Goal: Use online tool/utility: Use online tool/utility

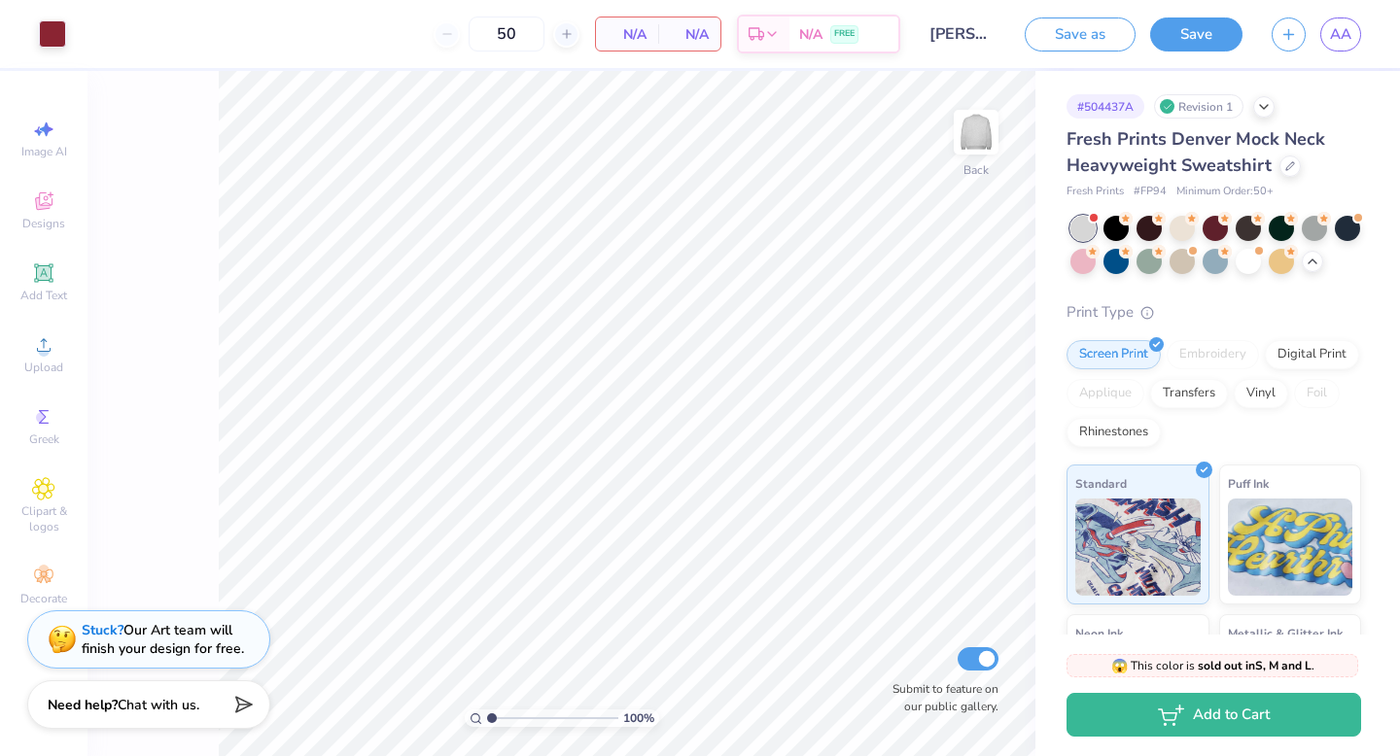
type input "50"
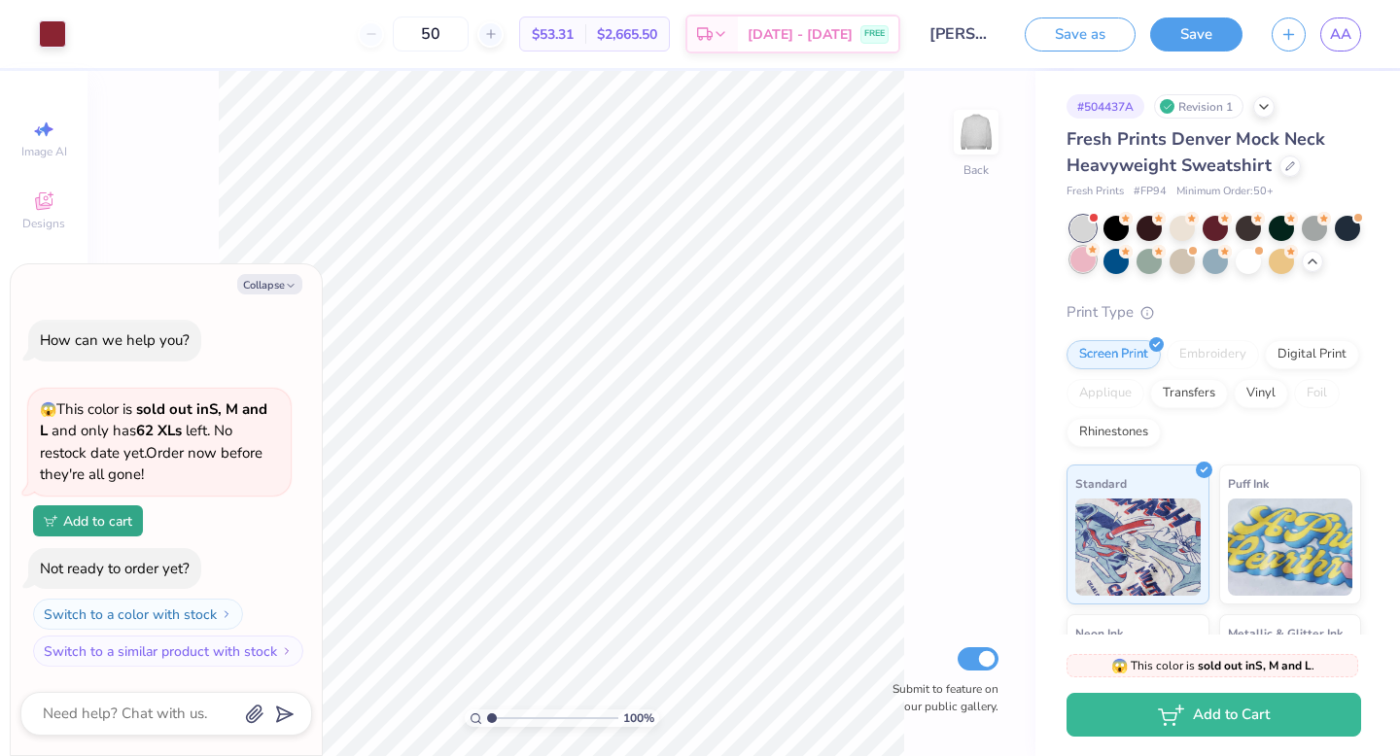
click at [1090, 265] on div at bounding box center [1082, 259] width 25 height 25
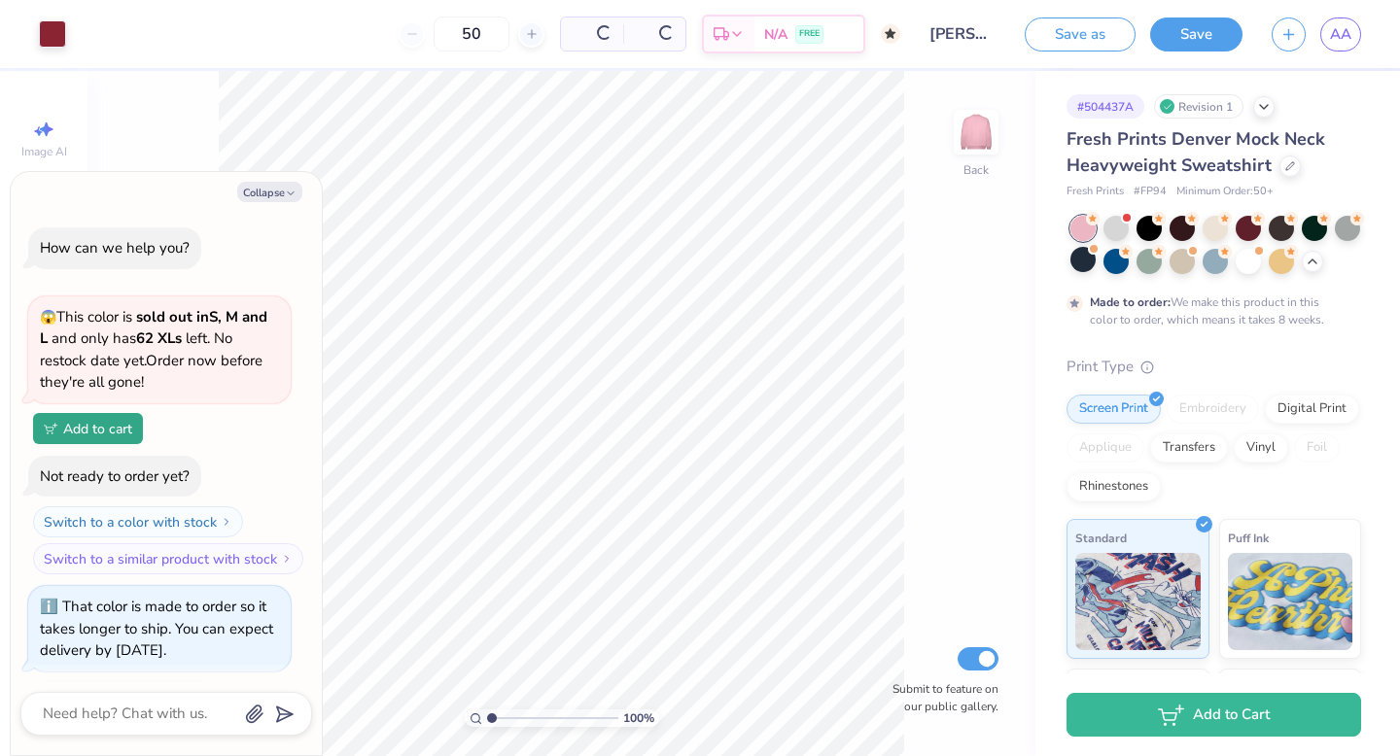
scroll to position [90, 0]
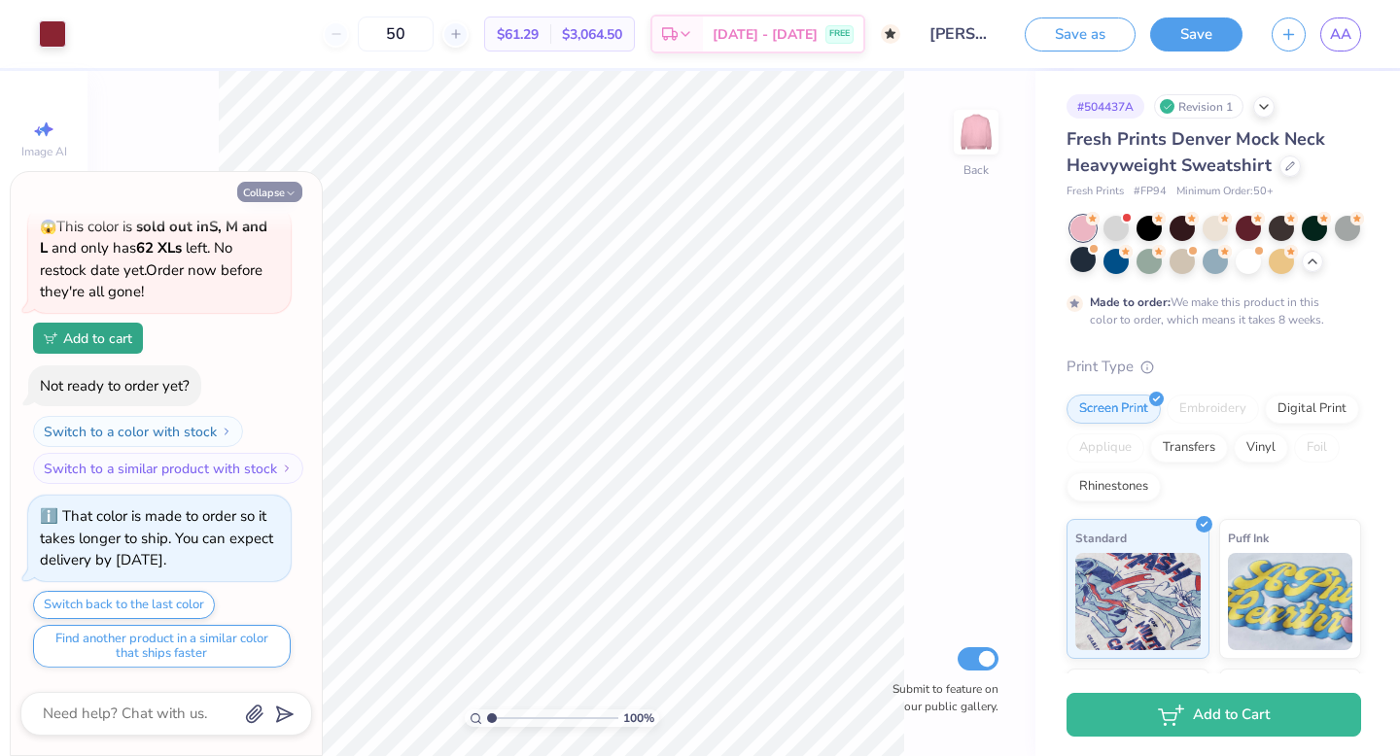
click at [287, 194] on icon "button" at bounding box center [291, 194] width 12 height 12
type textarea "x"
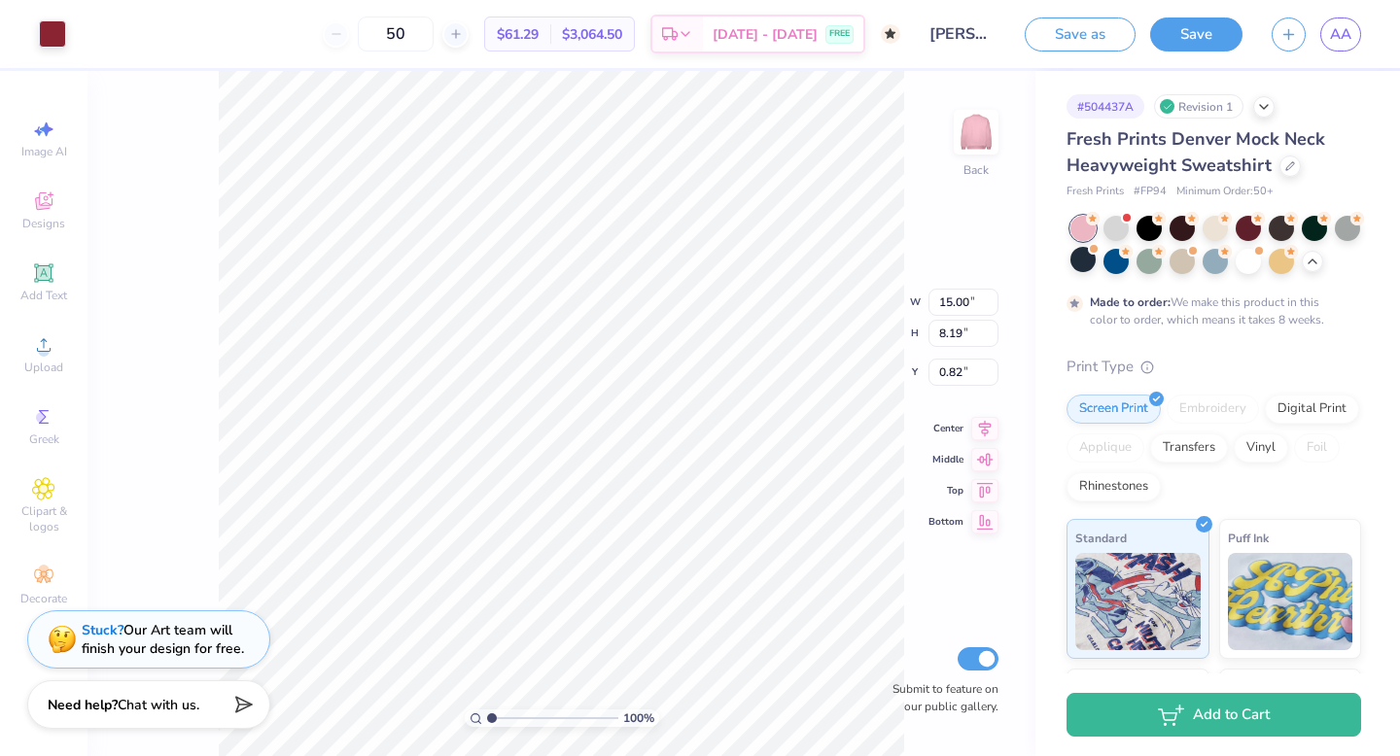
type input "3.00"
click at [841, 263] on div "100 % Back W 15.00 H 8.19 Y 3.00 Center Middle Top Bottom Submit to feature on …" at bounding box center [562, 413] width 948 height 685
type input "2.61"
click at [1314, 267] on div at bounding box center [1312, 259] width 21 height 21
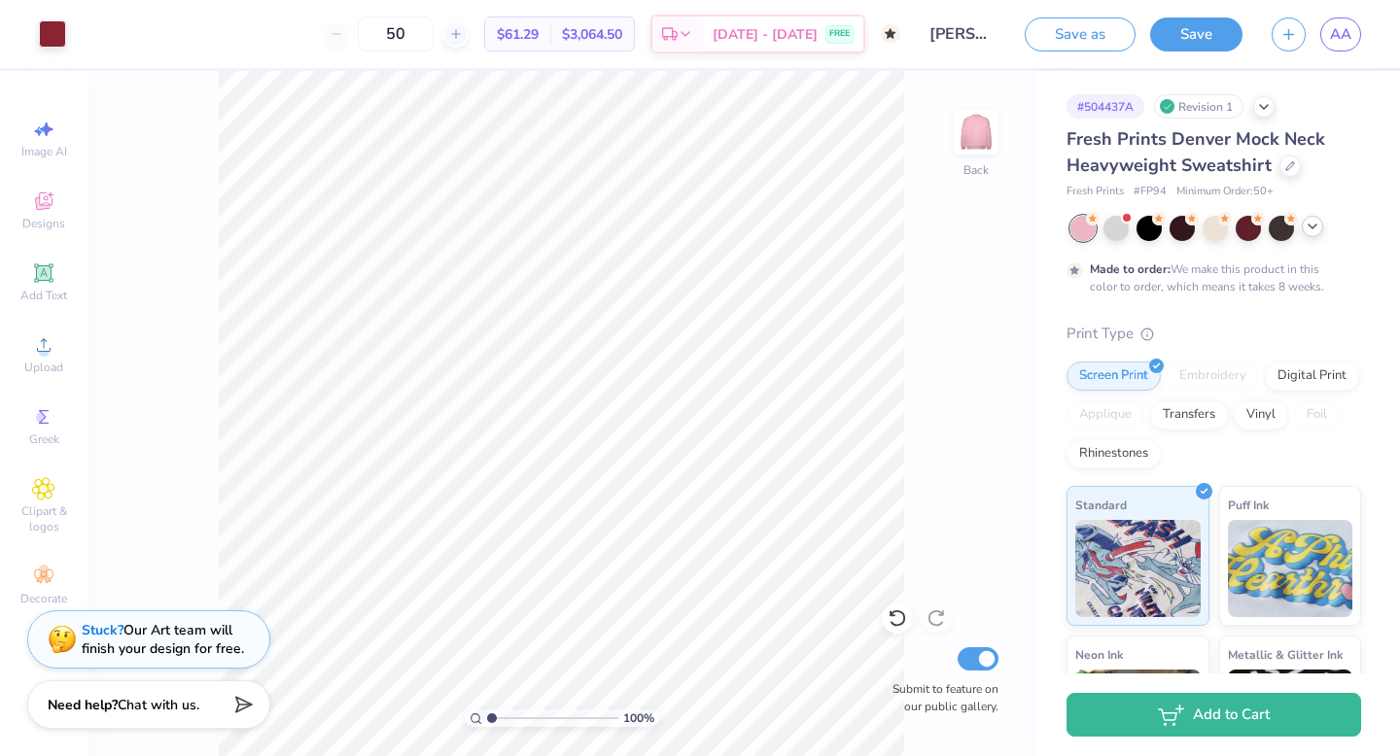
click at [1317, 227] on icon at bounding box center [1313, 227] width 16 height 16
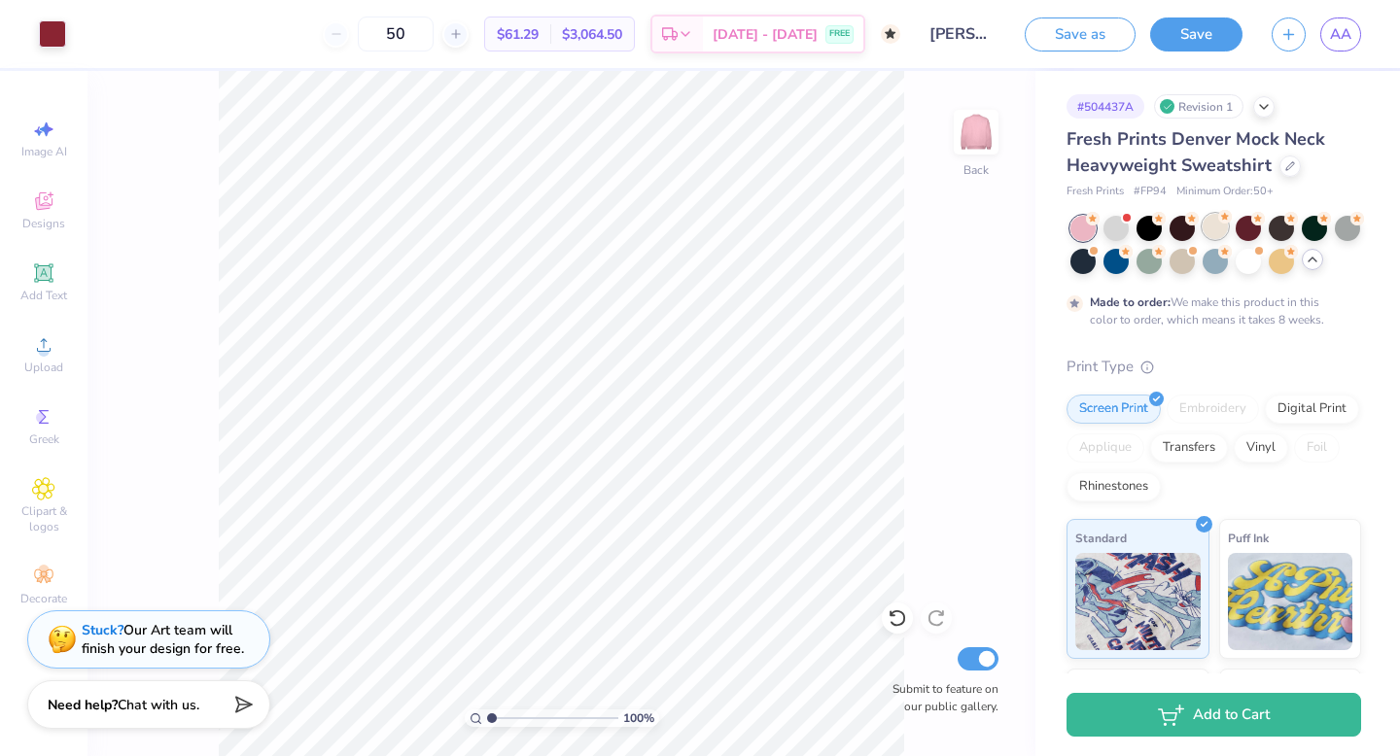
click at [1218, 229] on div at bounding box center [1215, 226] width 25 height 25
click at [1112, 221] on div at bounding box center [1116, 226] width 25 height 25
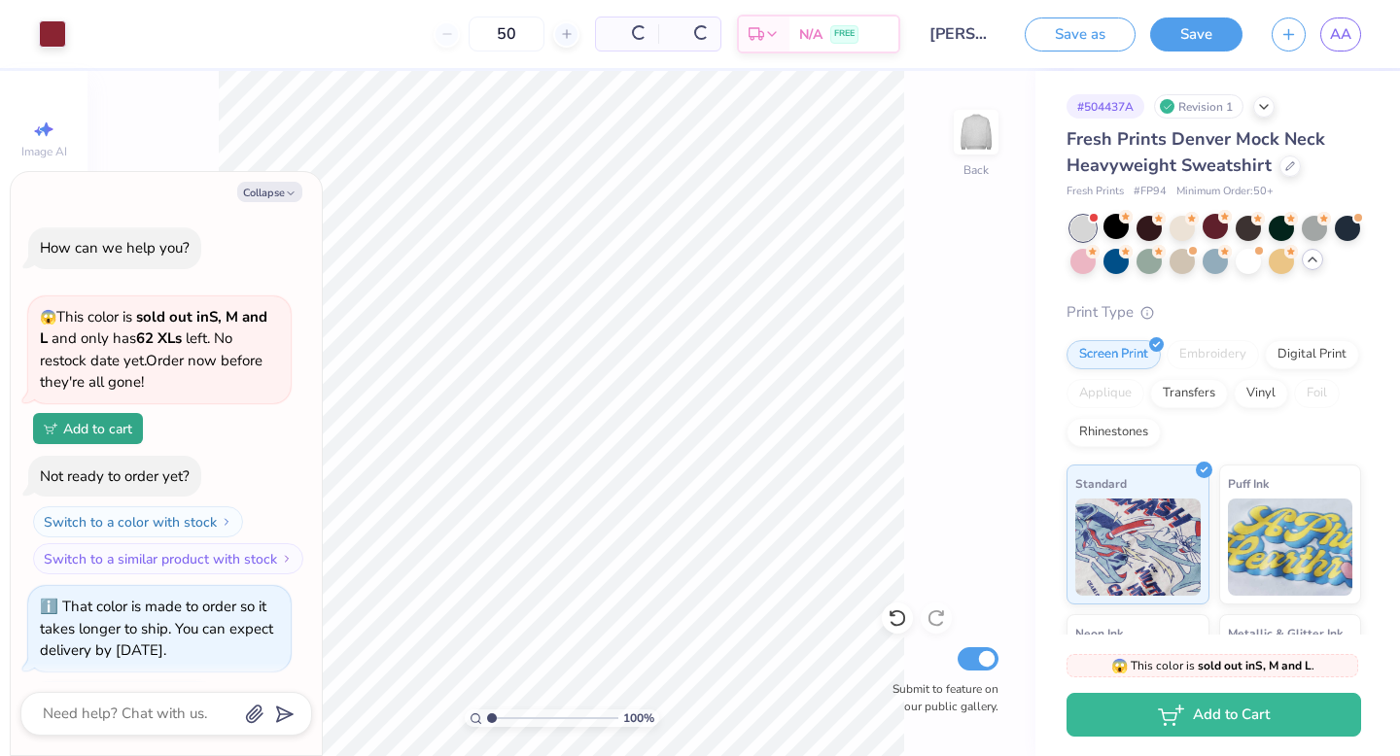
scroll to position [515, 0]
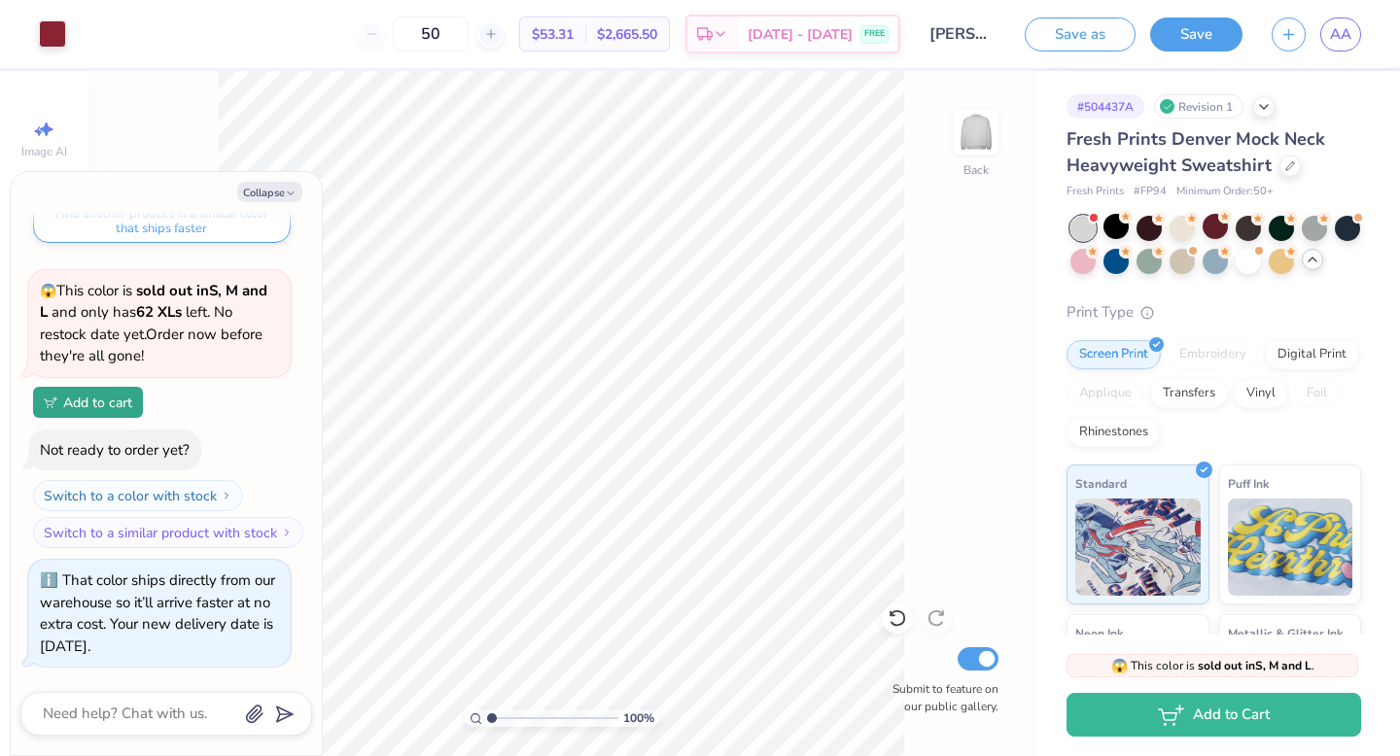
click at [1073, 235] on div at bounding box center [1082, 228] width 25 height 25
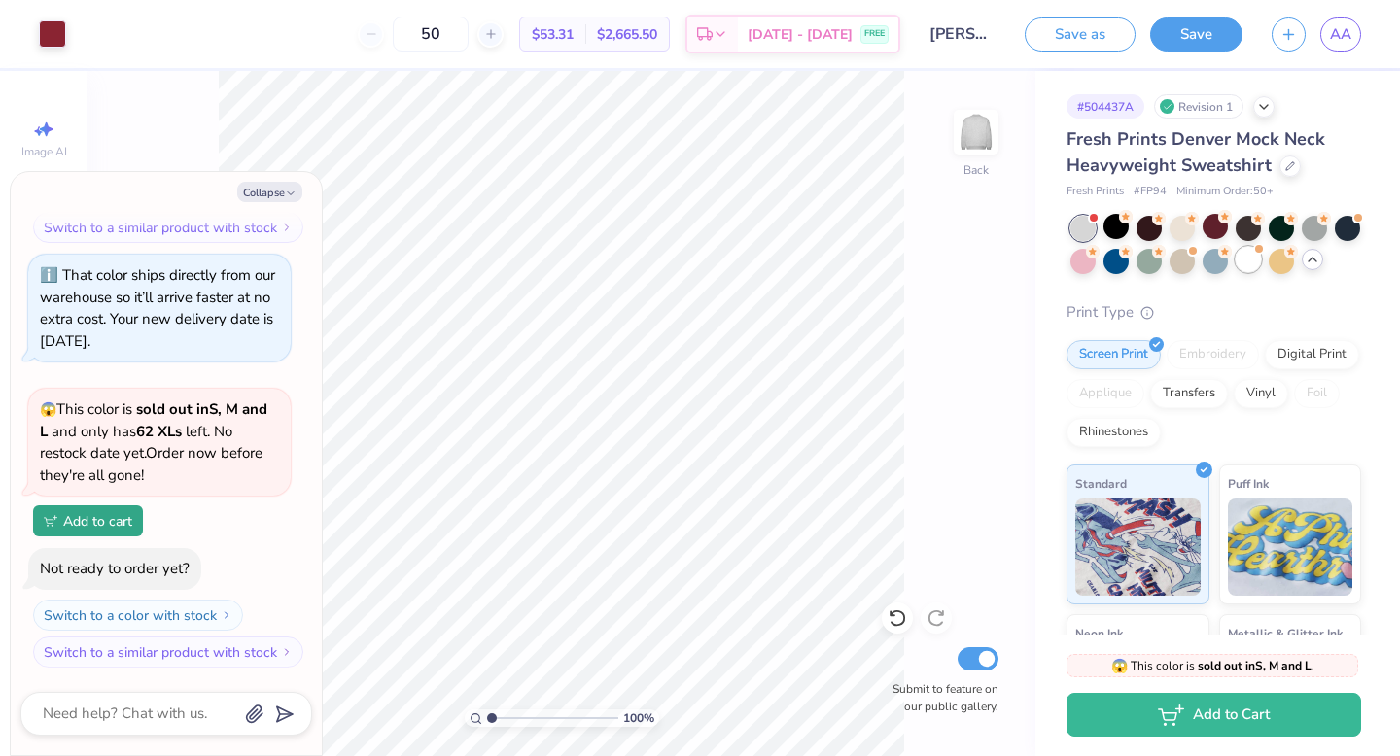
click at [1241, 258] on div at bounding box center [1248, 259] width 25 height 25
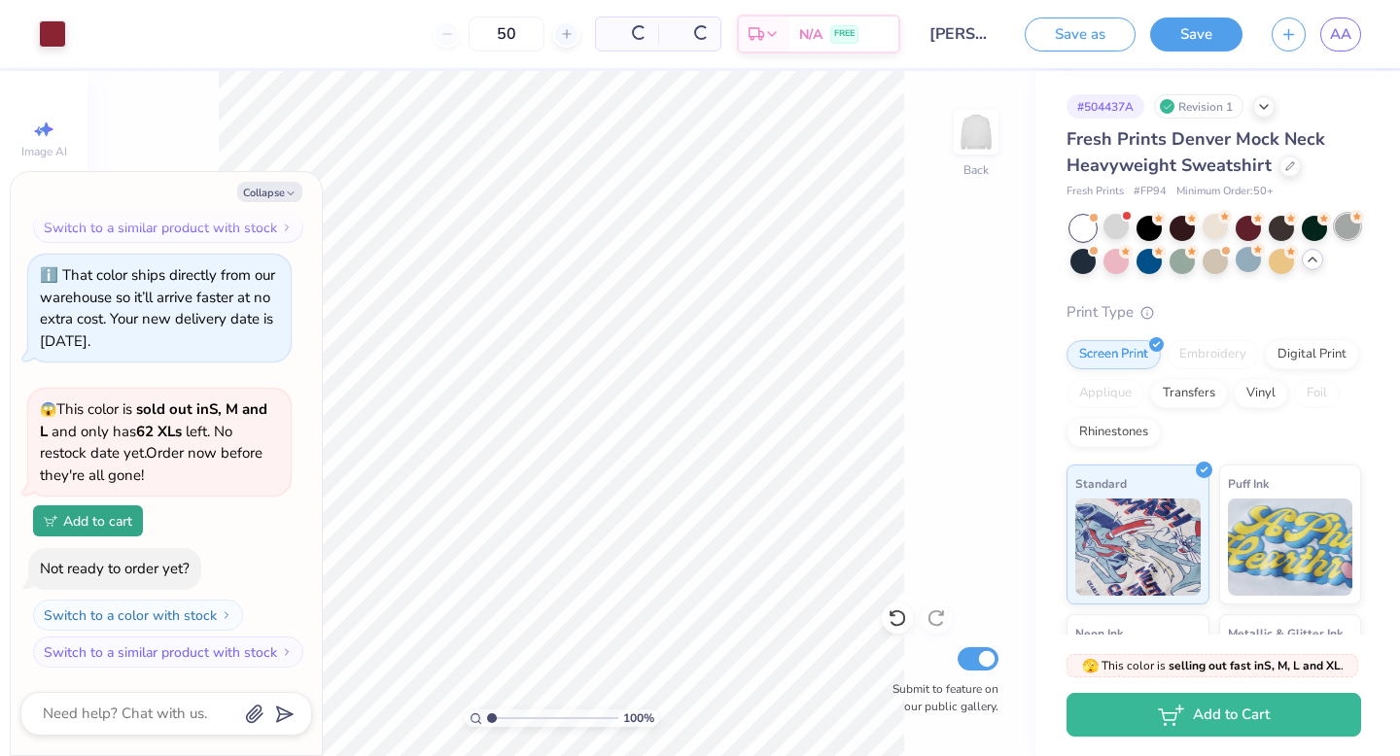
scroll to position [1104, 0]
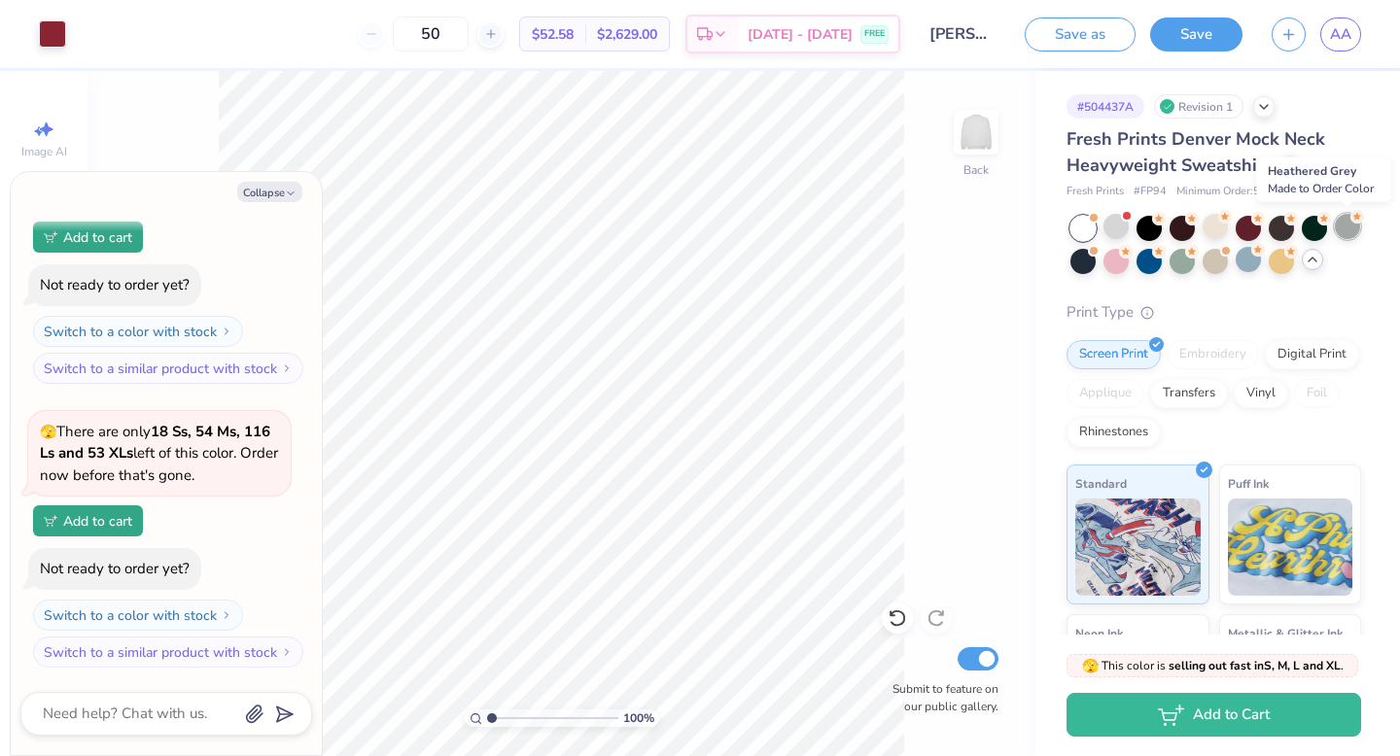
click at [1343, 230] on div at bounding box center [1347, 226] width 25 height 25
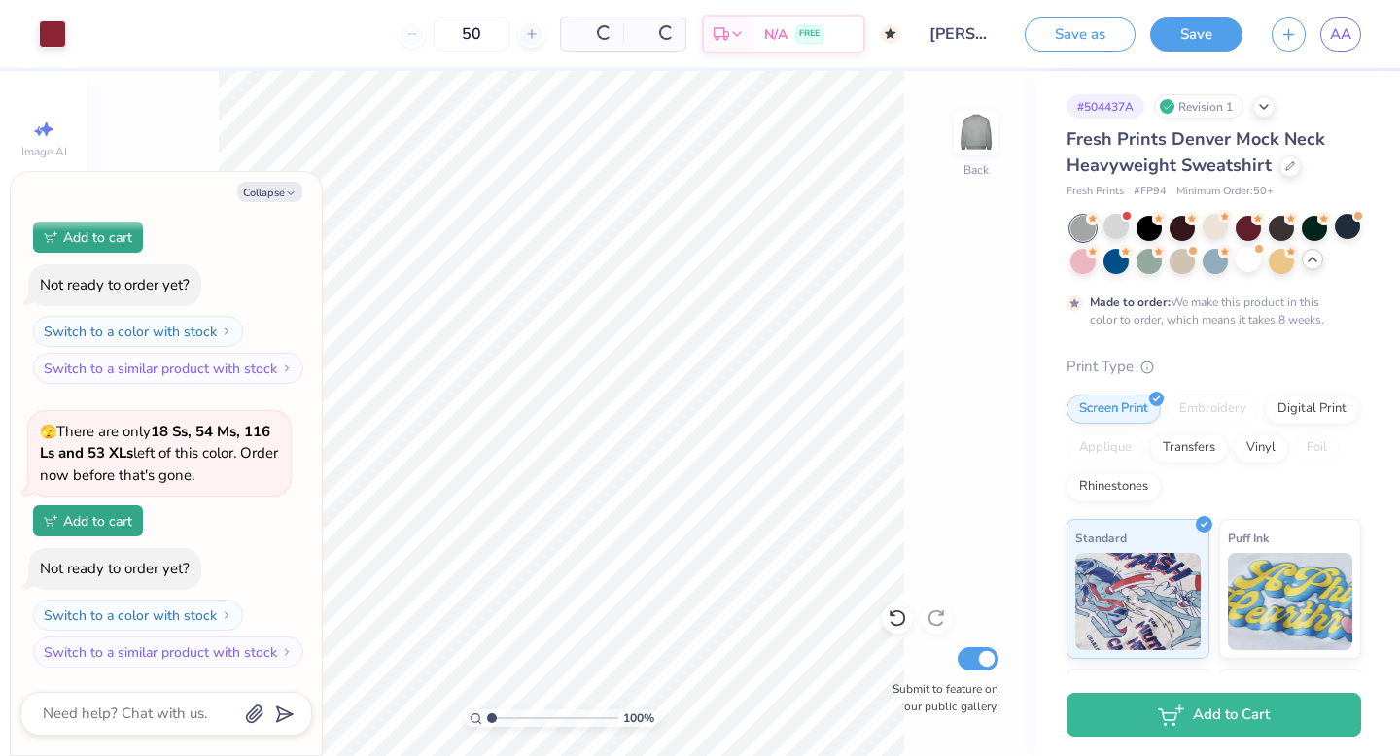
scroll to position [1288, 0]
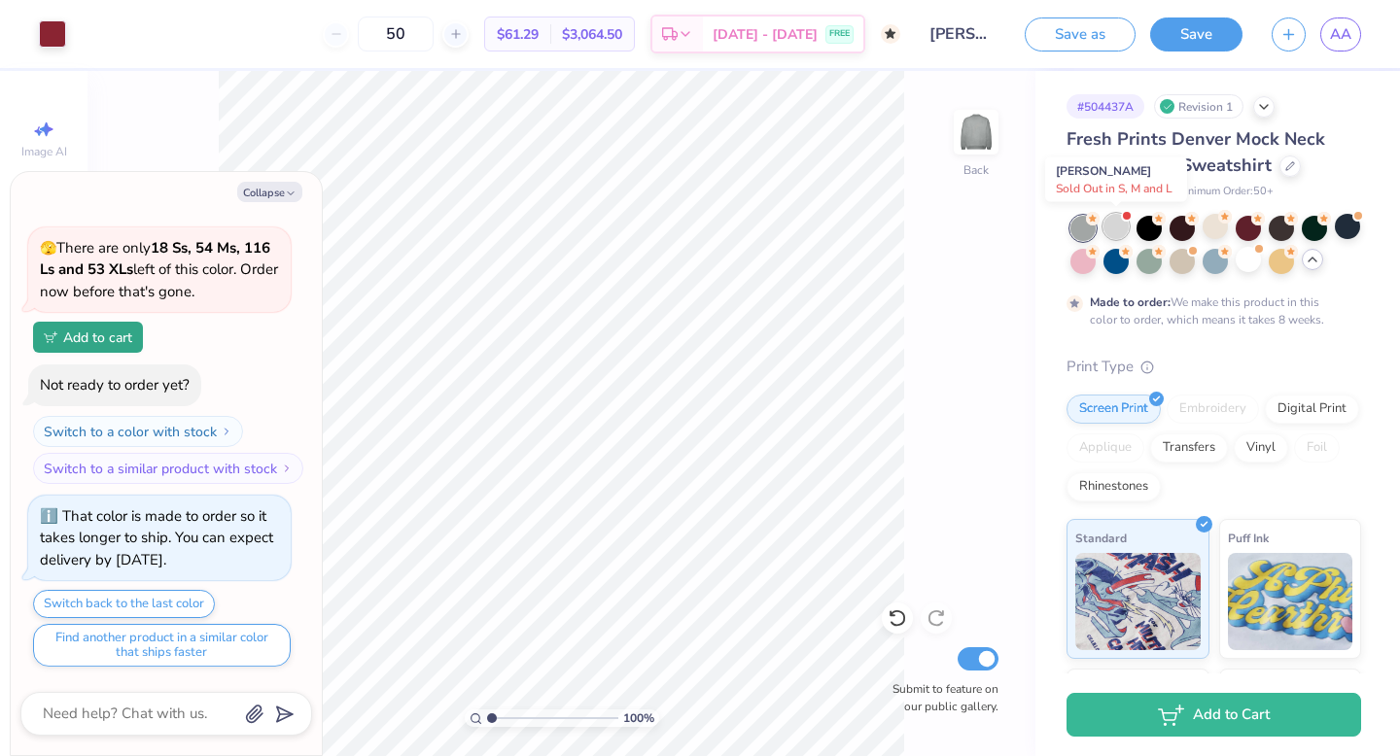
click at [1116, 226] on div at bounding box center [1116, 226] width 25 height 25
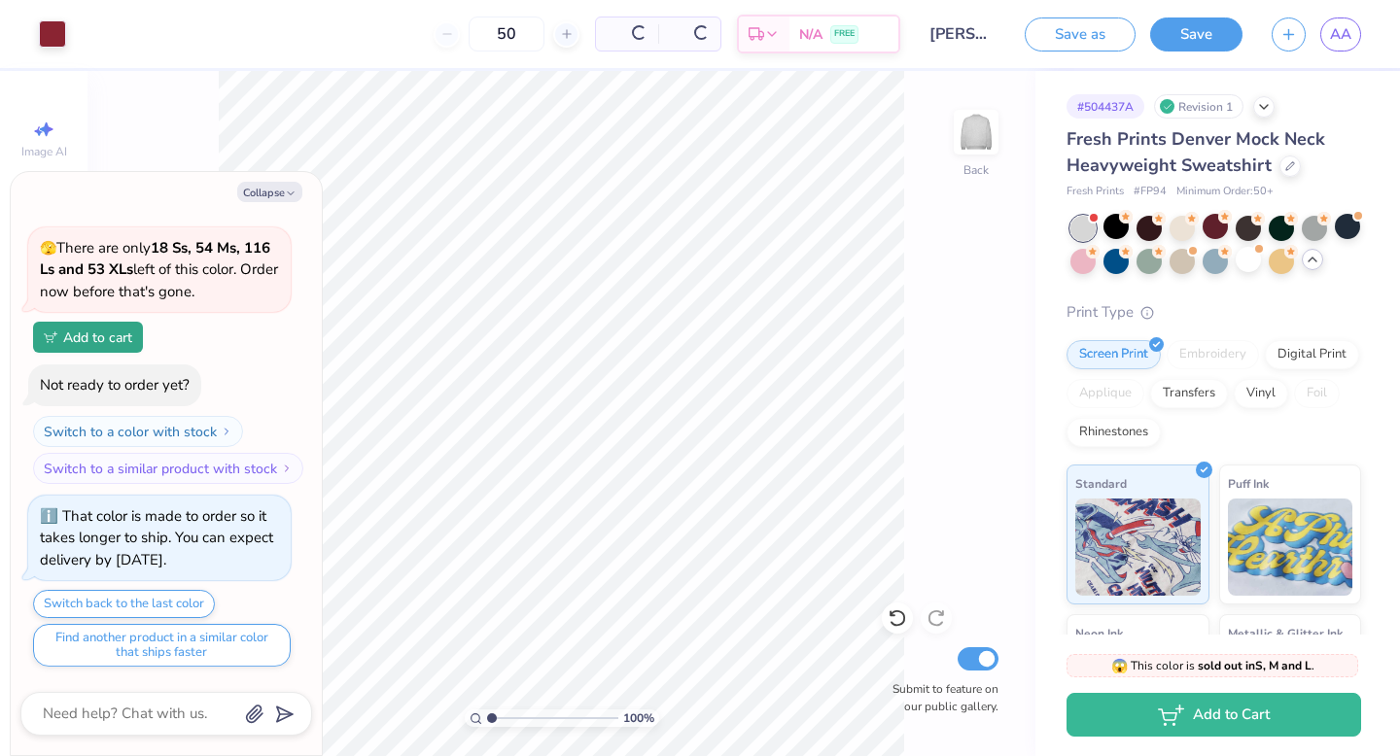
scroll to position [1712, 0]
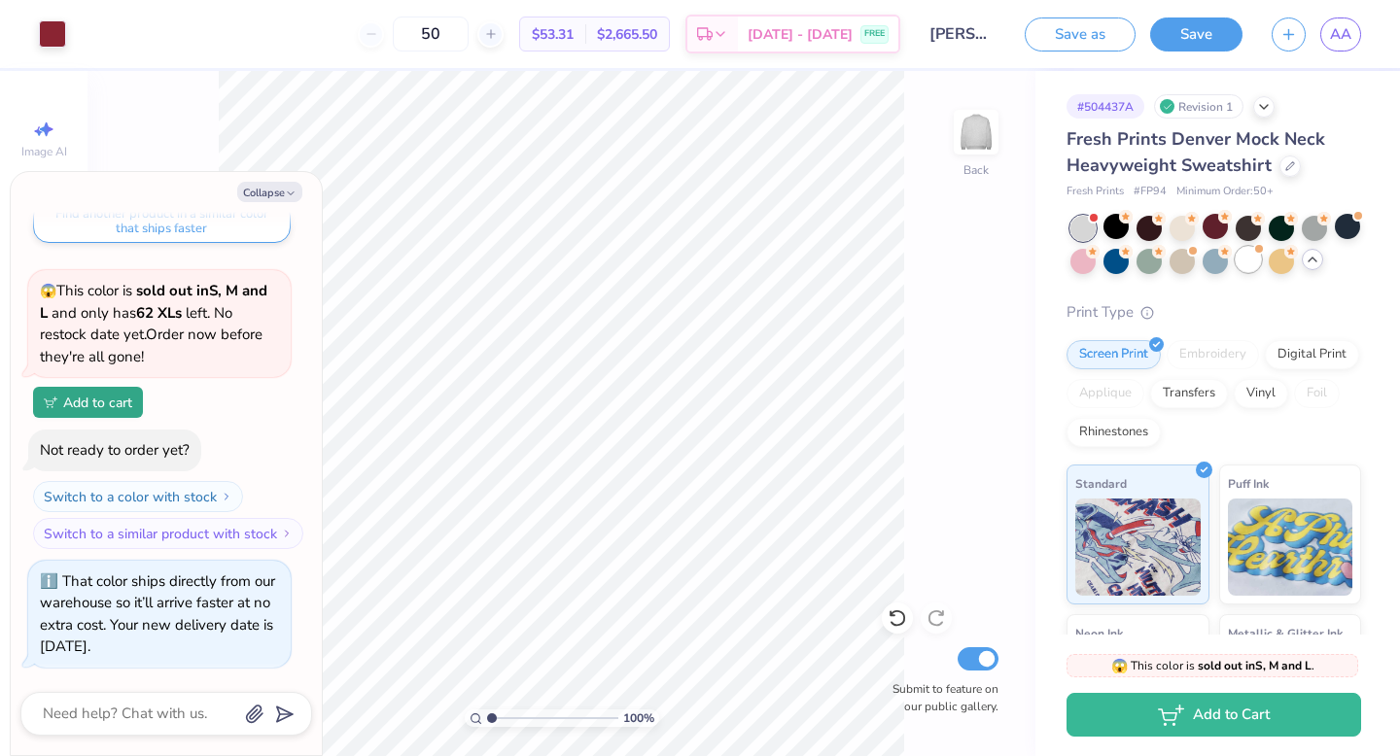
click at [1255, 259] on div at bounding box center [1248, 259] width 25 height 25
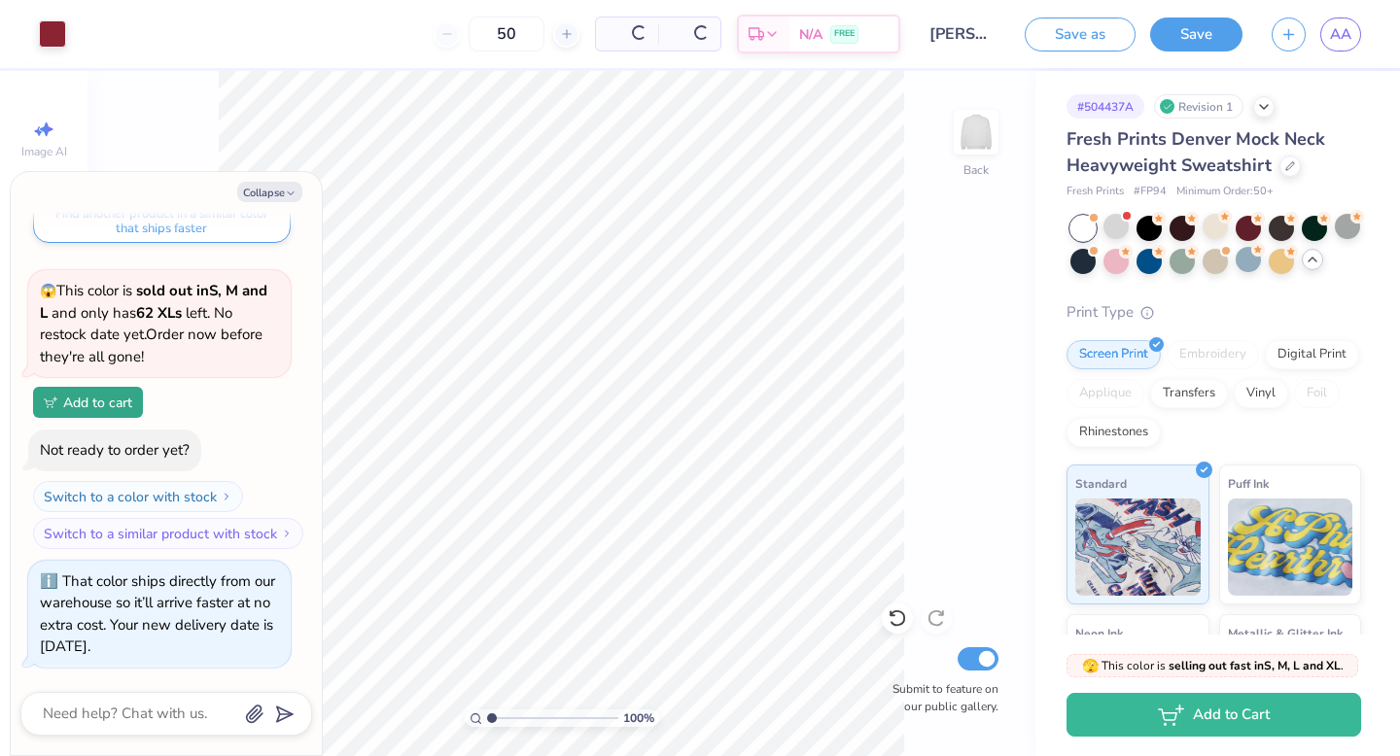
scroll to position [1996, 0]
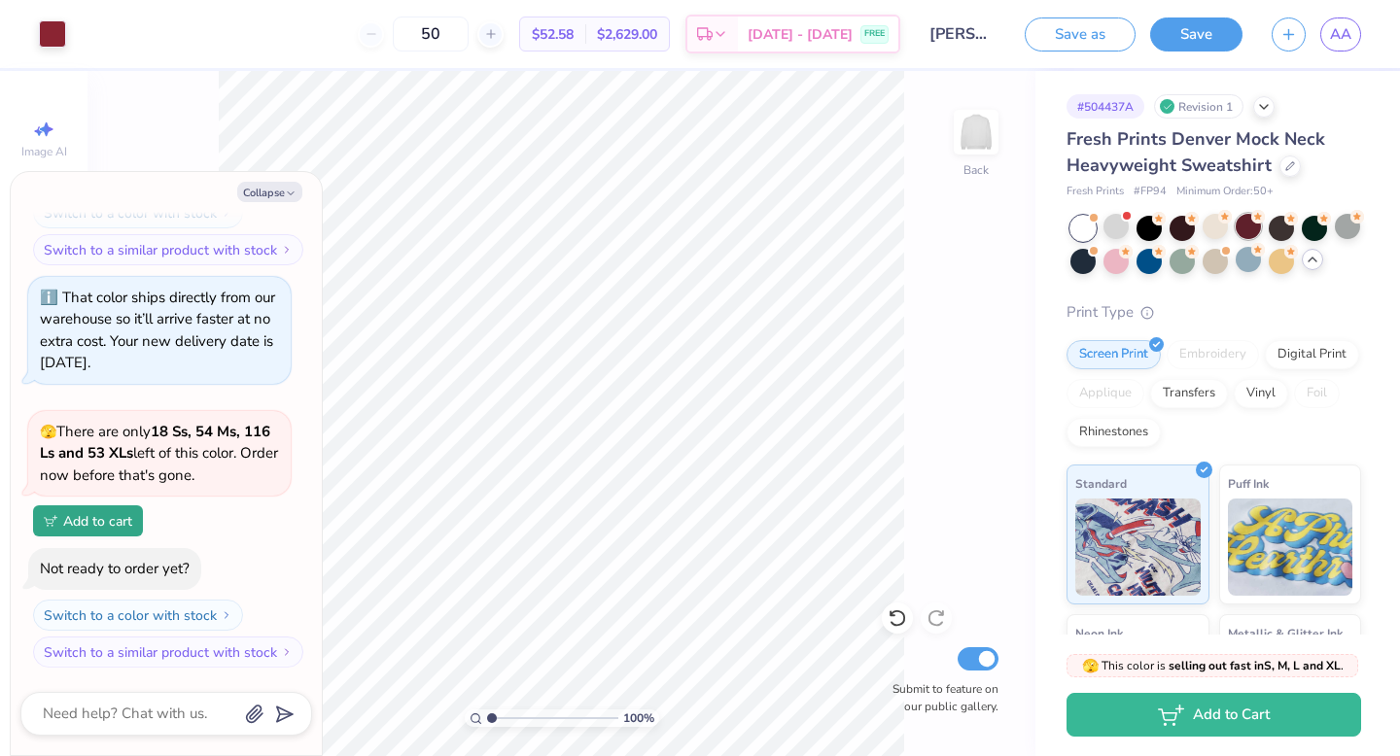
click at [1248, 223] on div at bounding box center [1248, 226] width 25 height 25
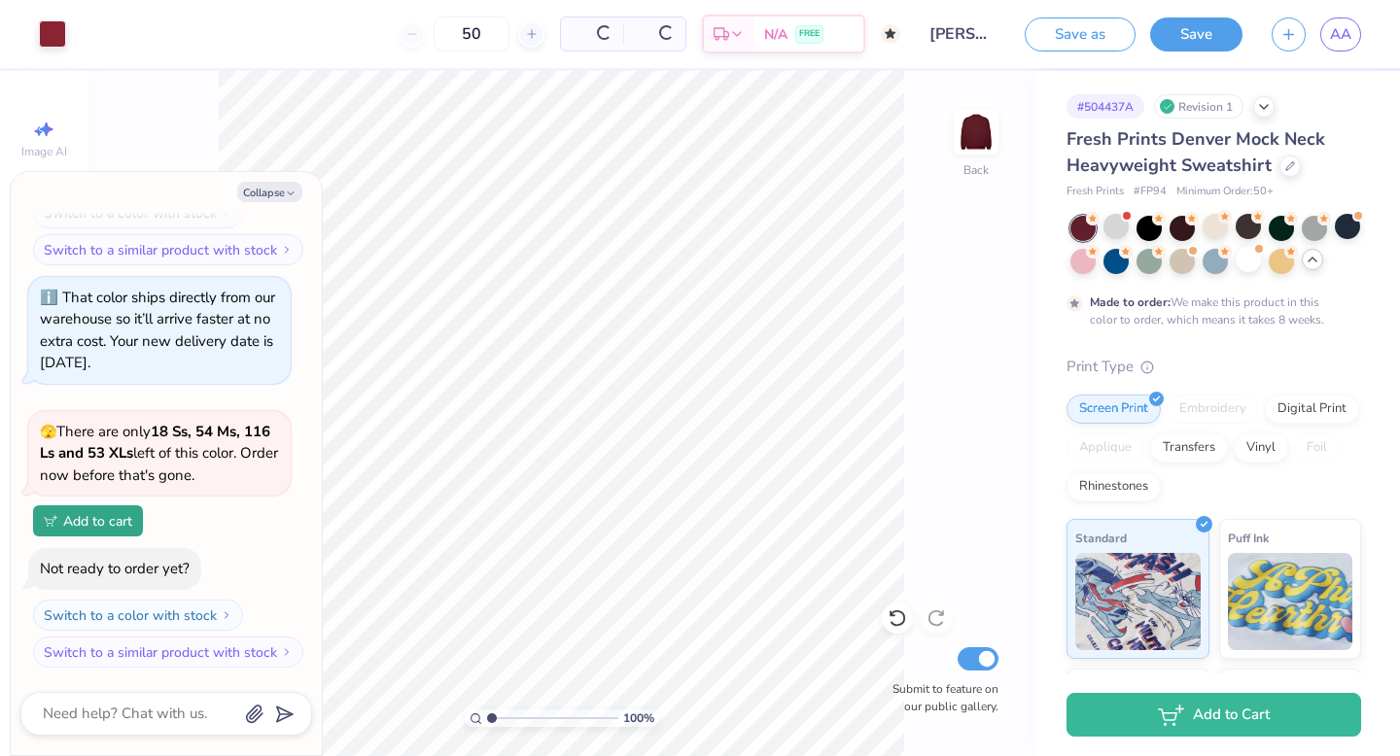
scroll to position [2180, 0]
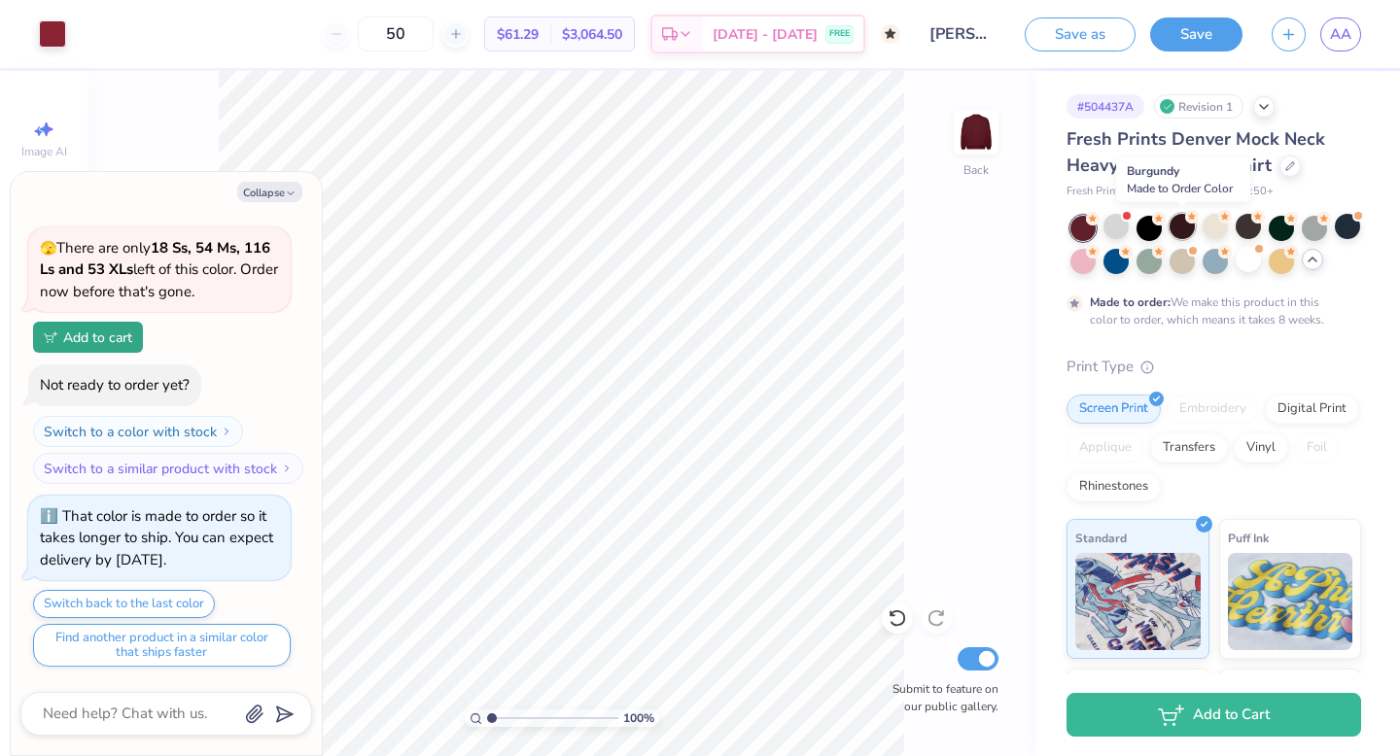
click at [1187, 226] on div at bounding box center [1182, 226] width 25 height 25
click at [1179, 223] on div at bounding box center [1182, 226] width 25 height 25
click at [1140, 230] on div at bounding box center [1149, 226] width 25 height 25
click at [1248, 228] on div at bounding box center [1248, 226] width 25 height 25
click at [1284, 229] on div at bounding box center [1281, 226] width 25 height 25
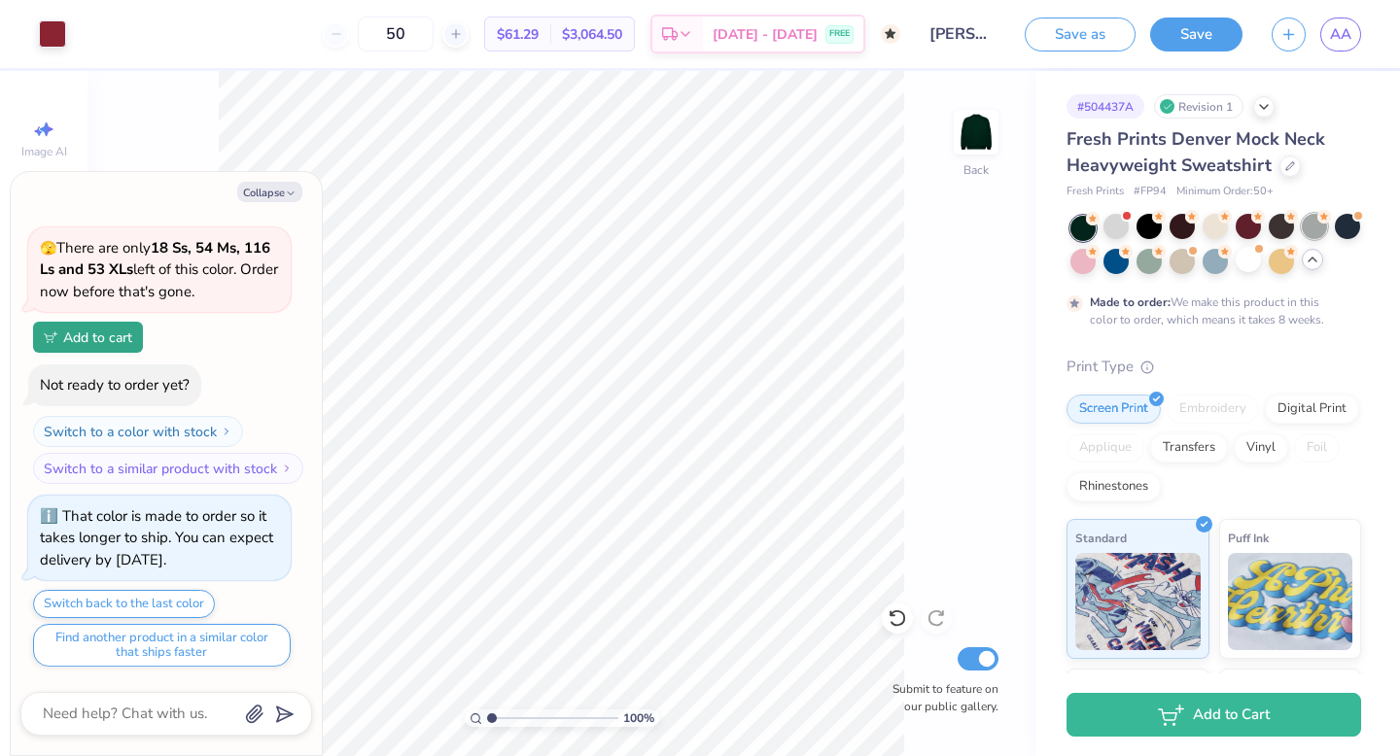
click at [1324, 233] on div at bounding box center [1314, 226] width 25 height 25
click at [1350, 238] on div at bounding box center [1347, 226] width 25 height 25
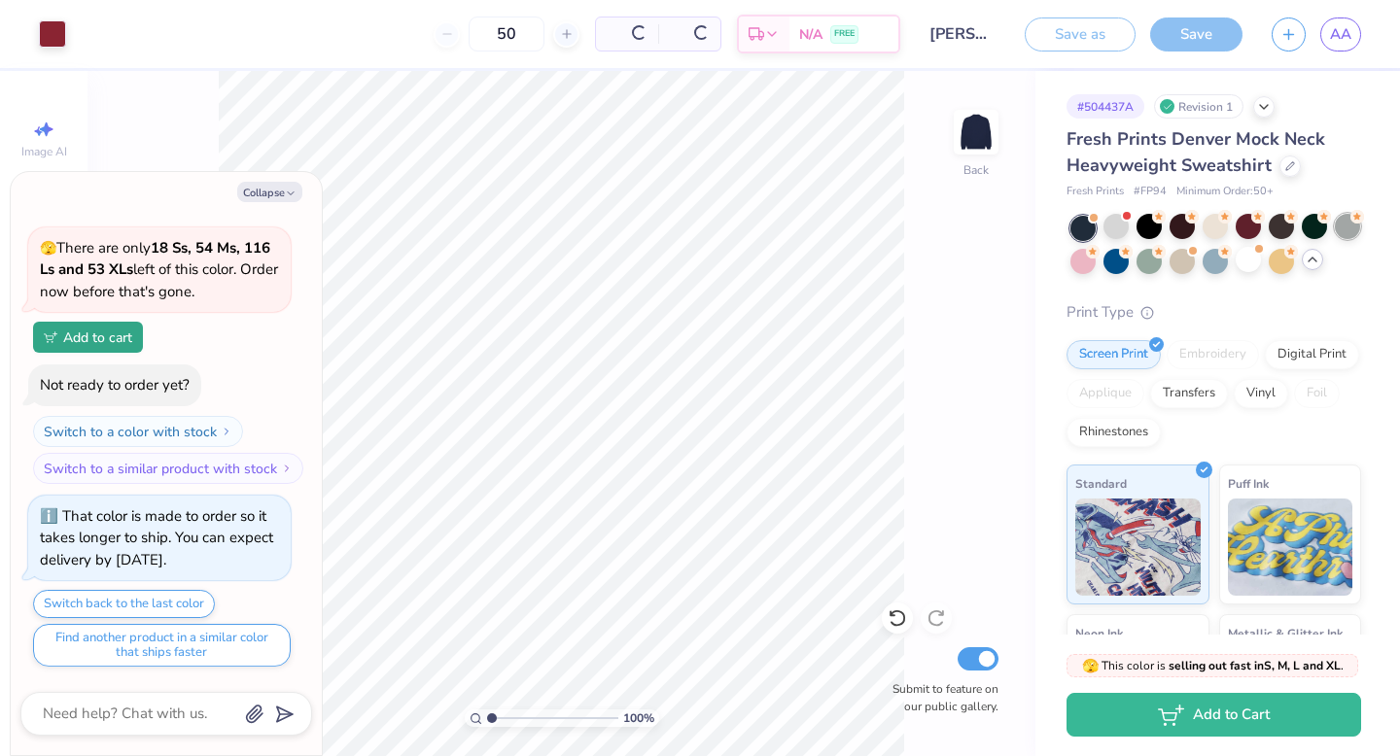
scroll to position [2582, 0]
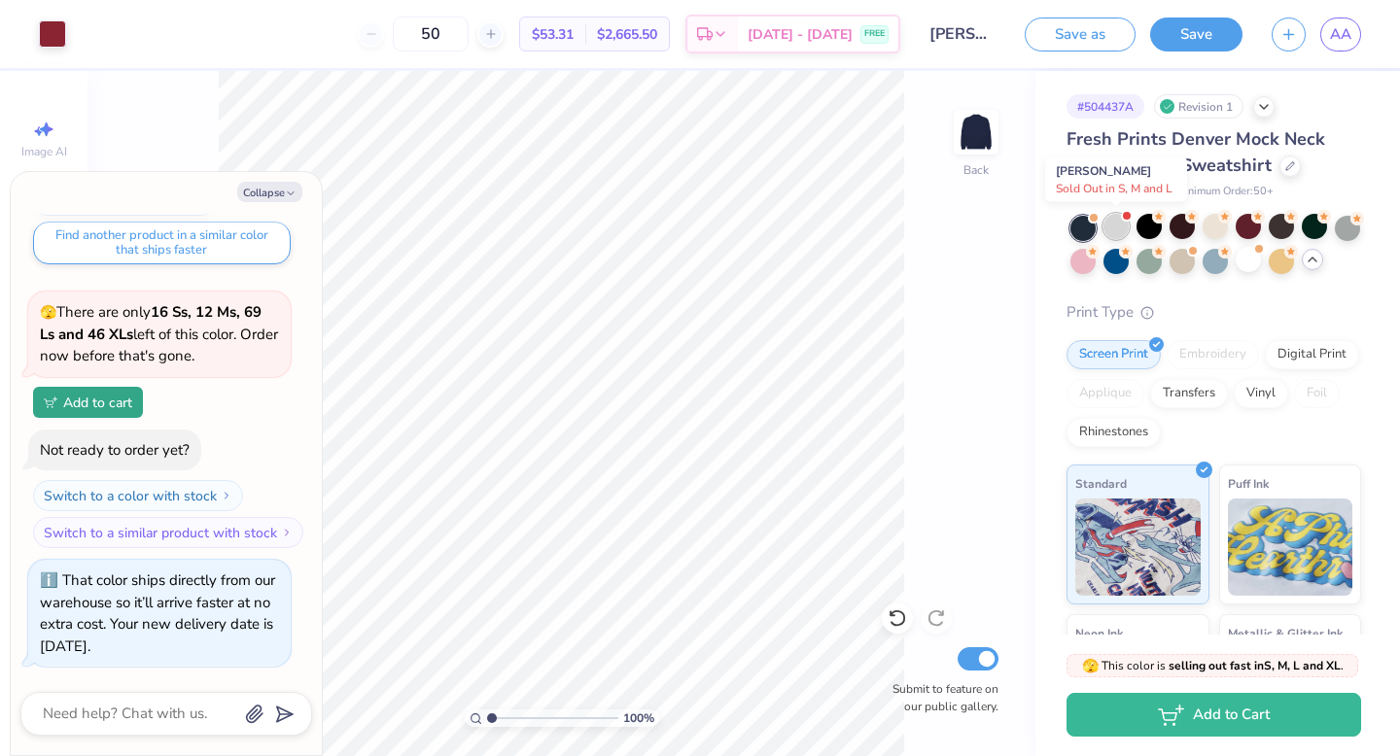
click at [1122, 226] on div at bounding box center [1116, 226] width 25 height 25
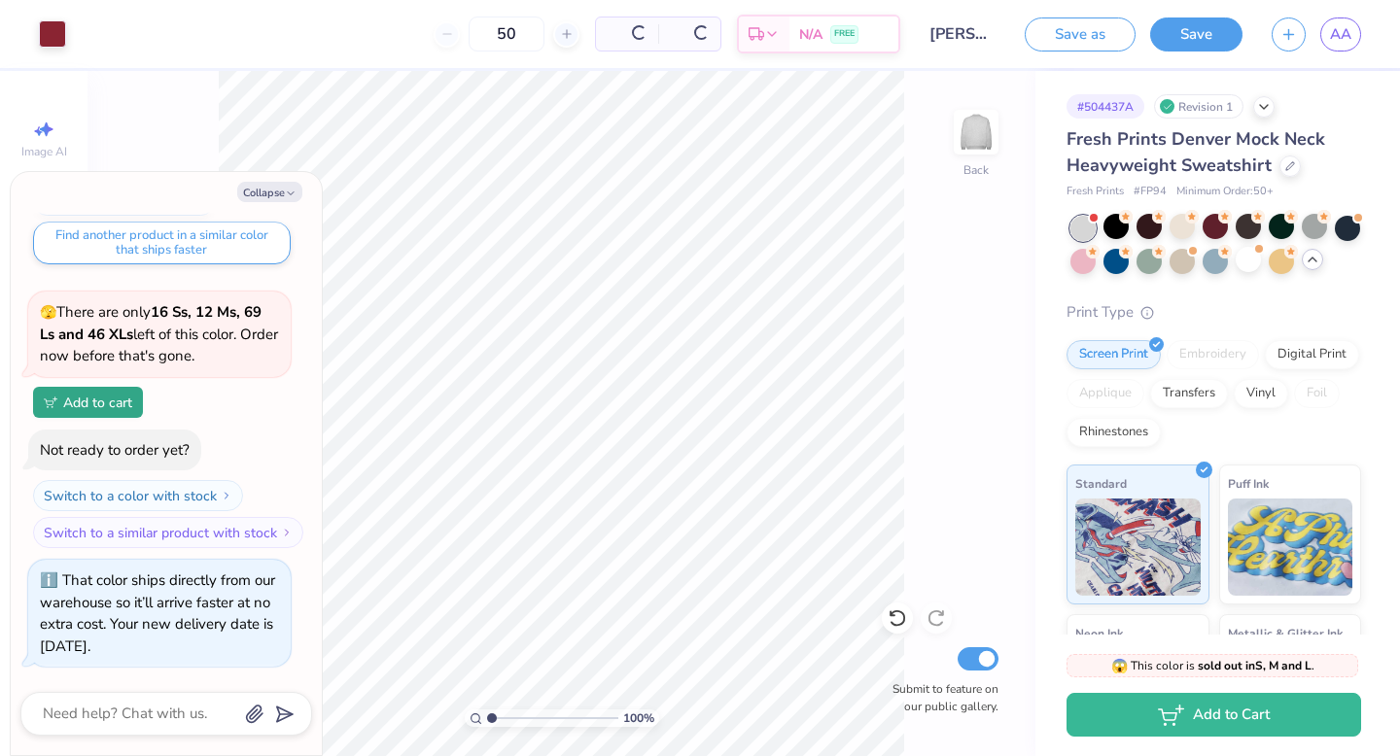
scroll to position [2888, 0]
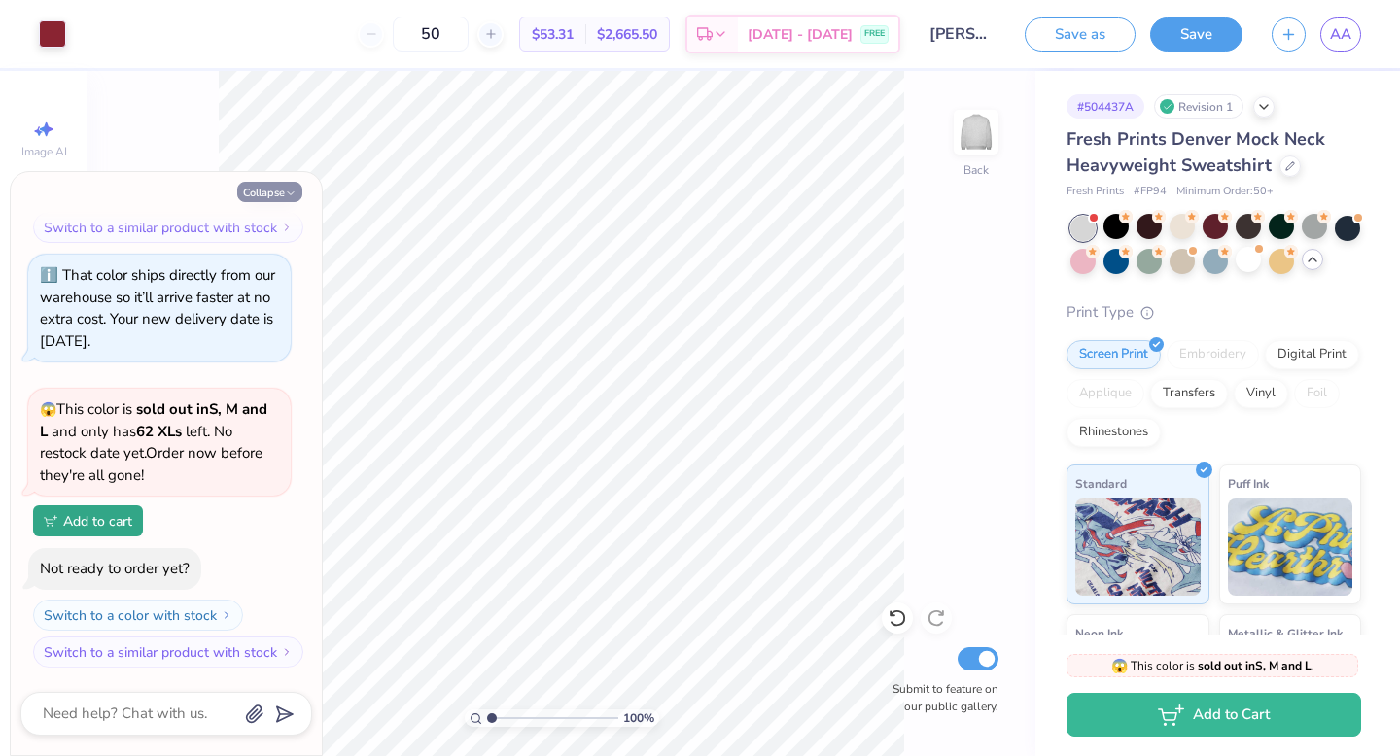
click at [289, 188] on icon "button" at bounding box center [291, 194] width 12 height 12
type textarea "x"
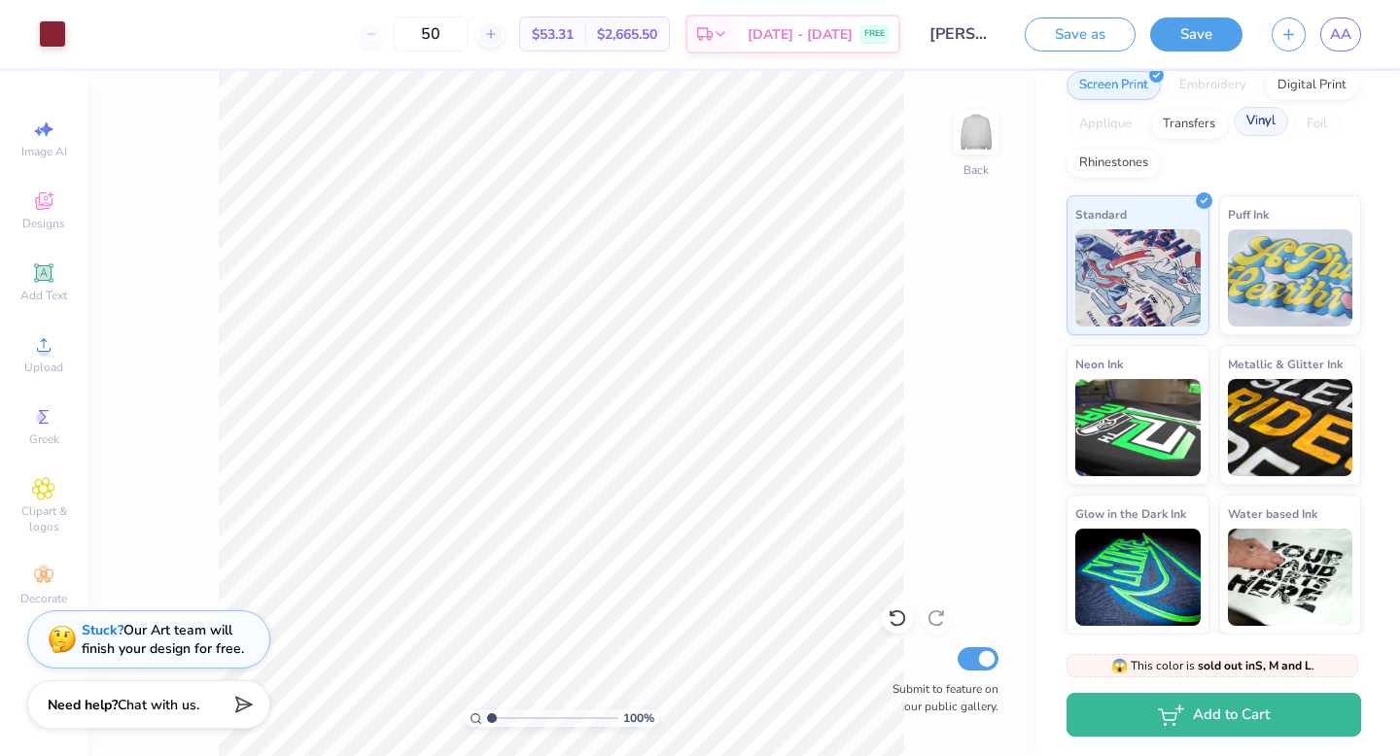
scroll to position [0, 0]
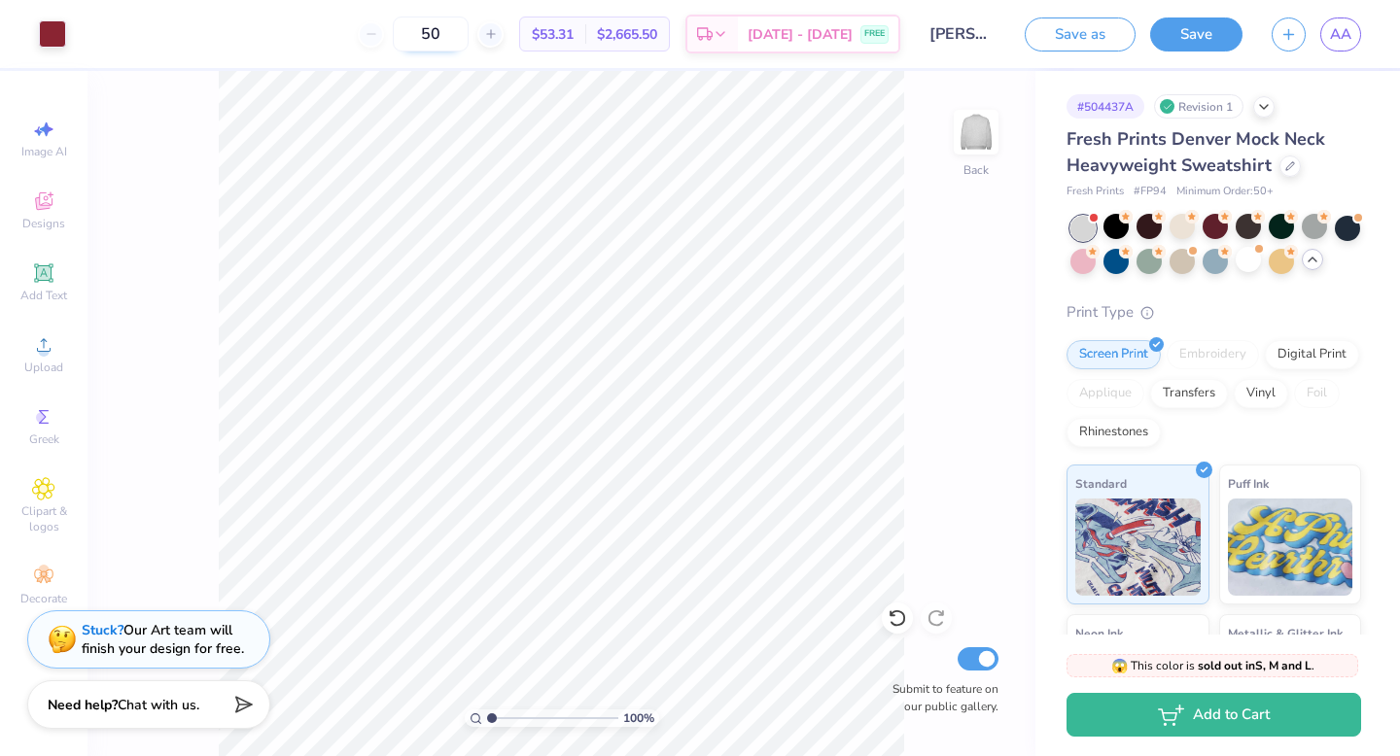
click at [464, 32] on input "50" at bounding box center [431, 34] width 76 height 35
type input "50"
